Goal: Task Accomplishment & Management: Complete application form

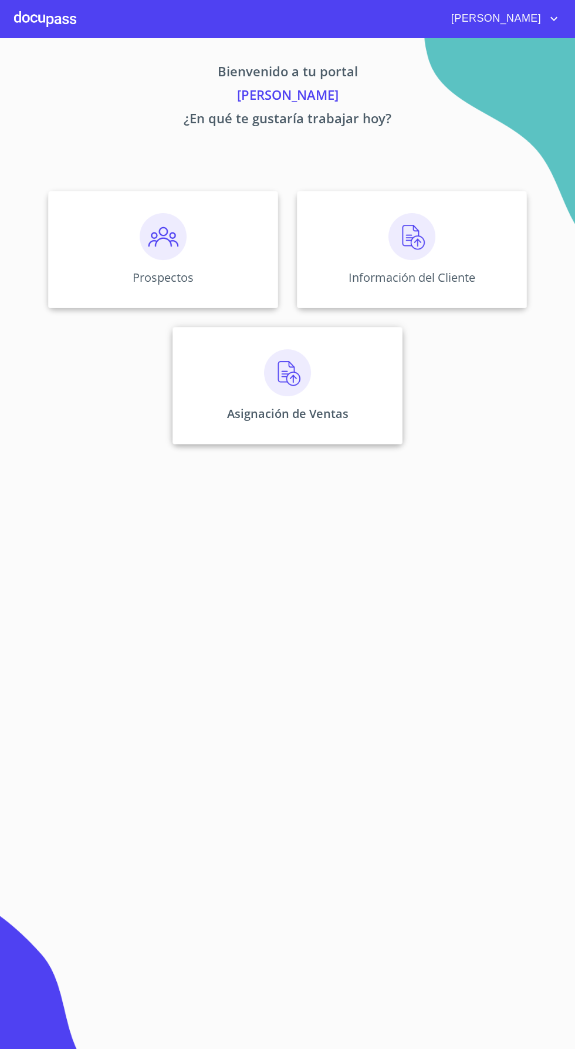
click at [318, 385] on div "Asignación de Ventas" at bounding box center [288, 385] width 230 height 117
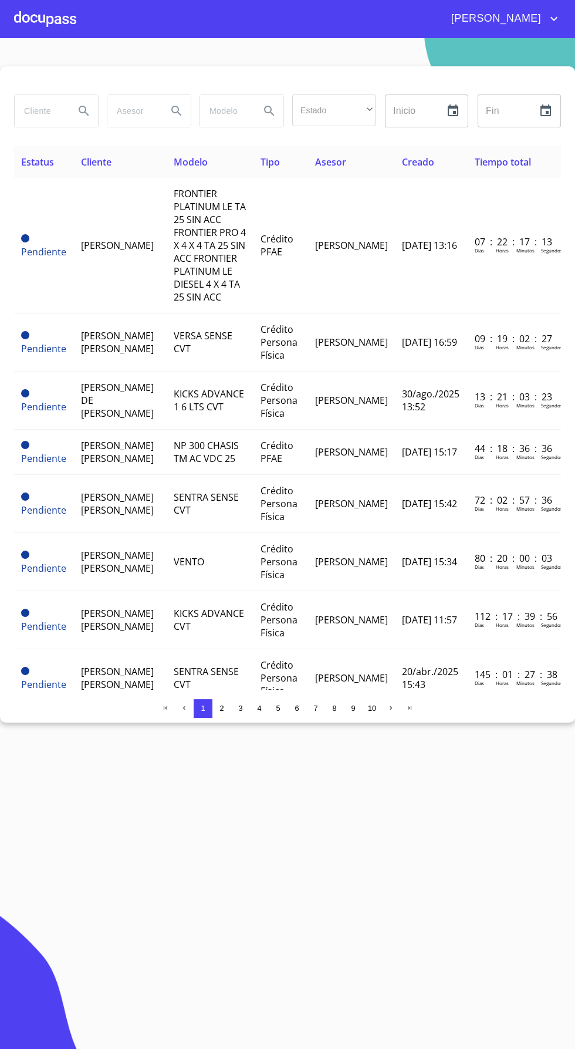
click at [49, 110] on input "search" at bounding box center [40, 111] width 50 height 32
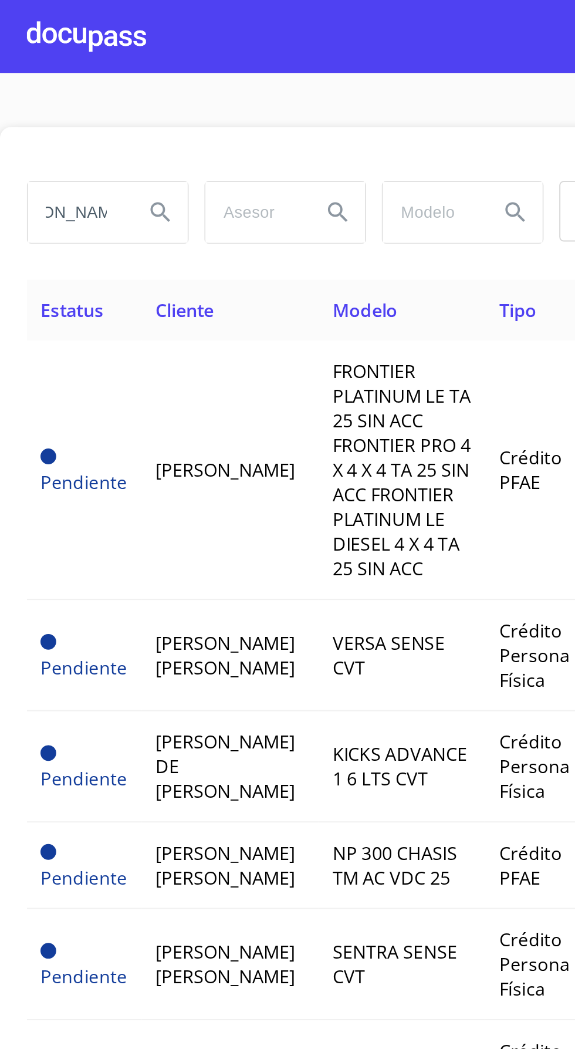
scroll to position [0, 33]
type input "[PERSON_NAME]"
click at [77, 117] on icon "Search" at bounding box center [84, 111] width 14 height 14
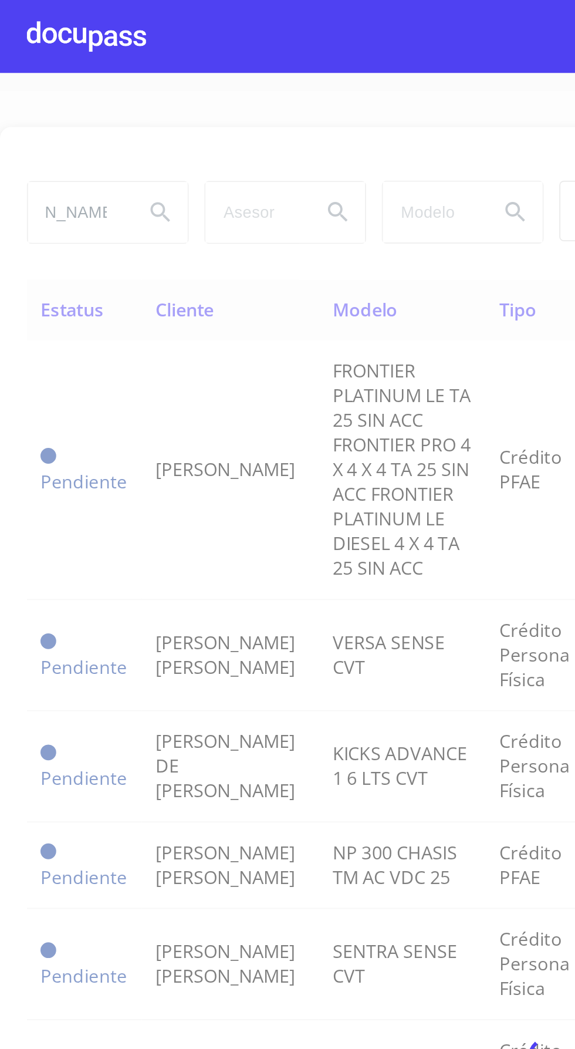
scroll to position [0, 0]
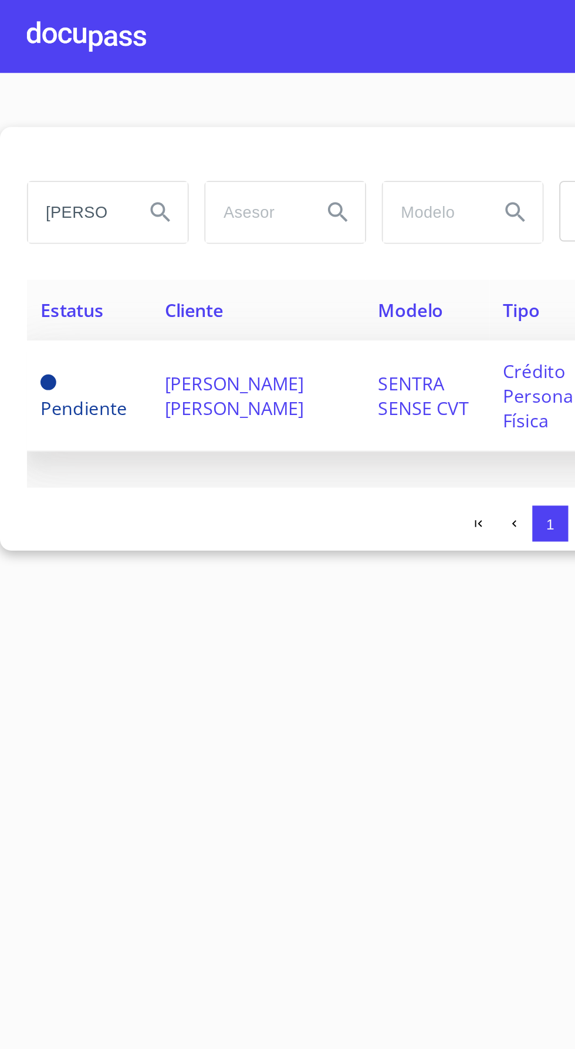
click at [129, 191] on td "[PERSON_NAME] [PERSON_NAME]" at bounding box center [135, 207] width 112 height 58
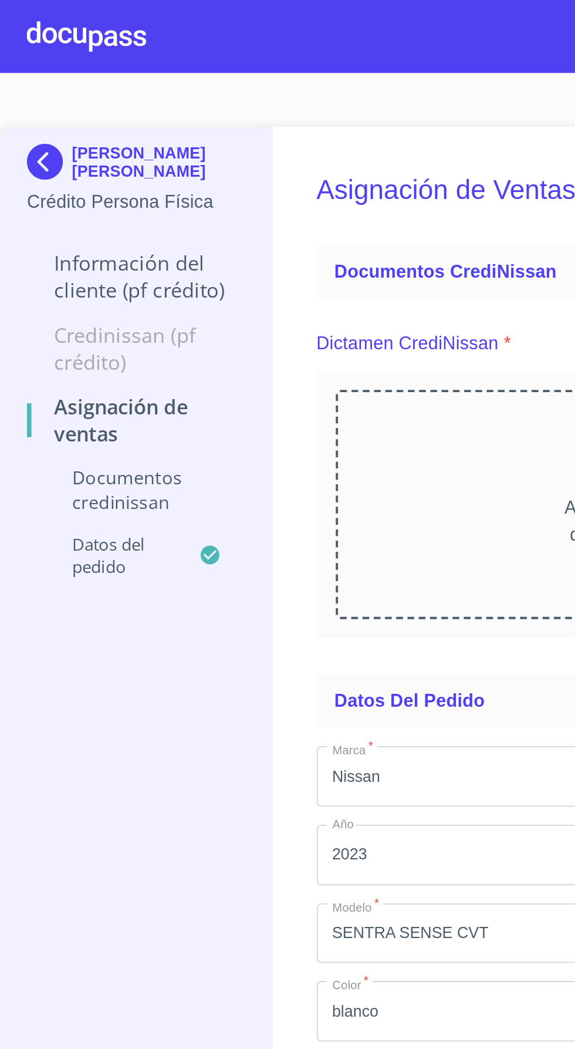
scroll to position [31, 0]
click at [247, 259] on div "Arrastra o selecciona el (los) documento(s) para agregar" at bounding box center [355, 264] width 361 height 120
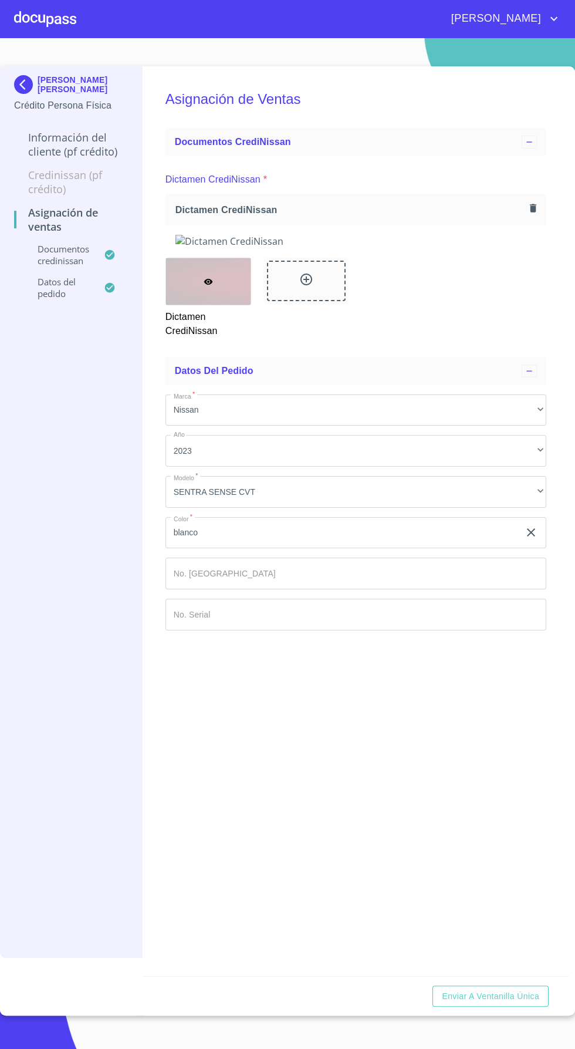
scroll to position [50, 0]
click at [501, 1004] on span "Enviar a Ventanilla única" at bounding box center [490, 996] width 97 height 15
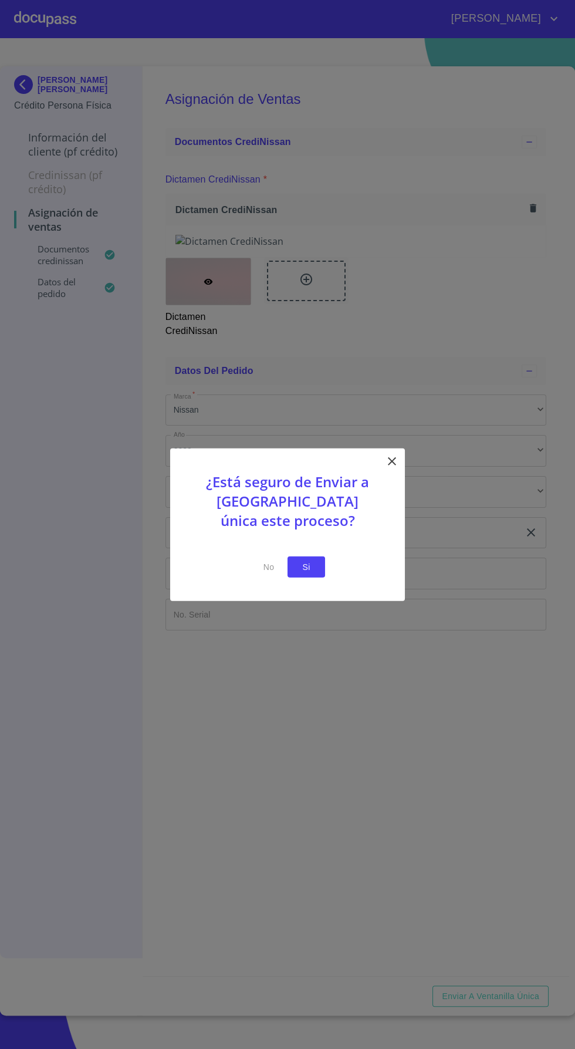
click at [314, 560] on span "Si" at bounding box center [306, 566] width 19 height 15
